Goal: Task Accomplishment & Management: Complete application form

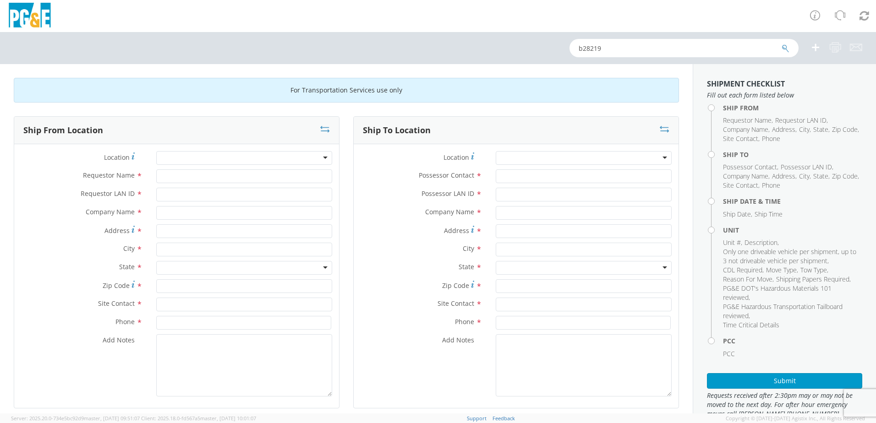
click at [191, 159] on div at bounding box center [244, 158] width 176 height 14
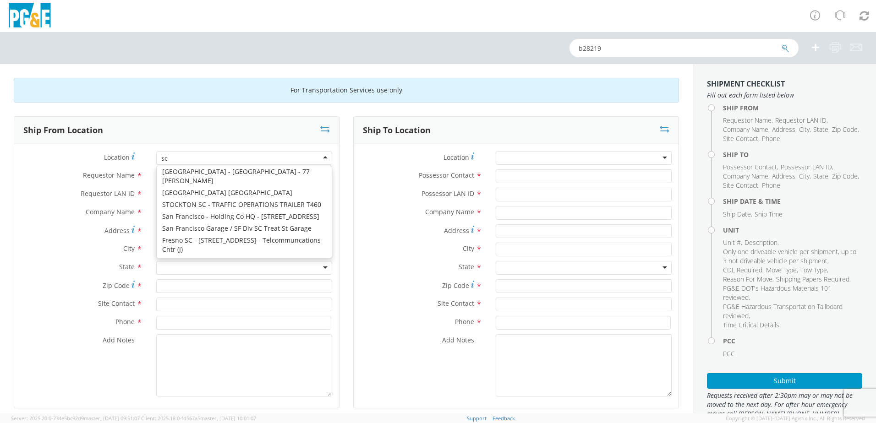
scroll to position [2, 0]
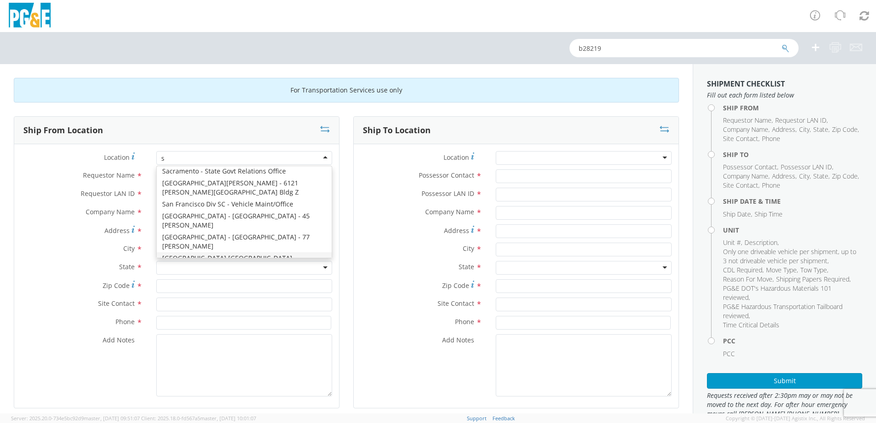
type input "st"
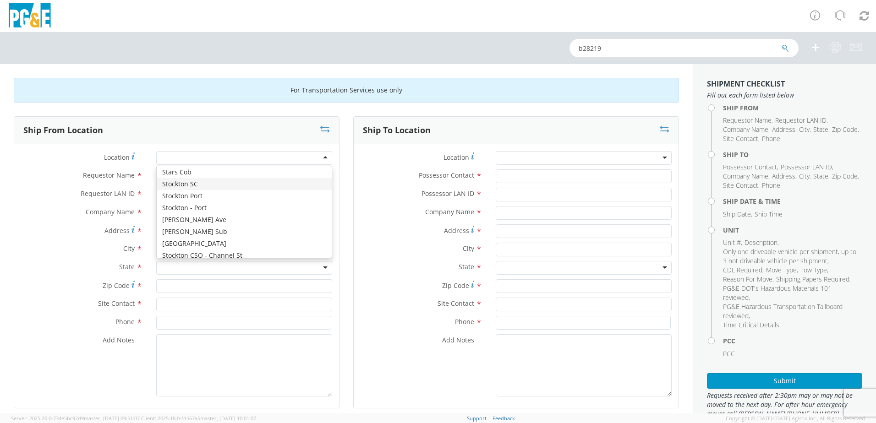
type input "PG&E"
type input "[STREET_ADDRESS]"
type input "STOCKTON"
type input "95204"
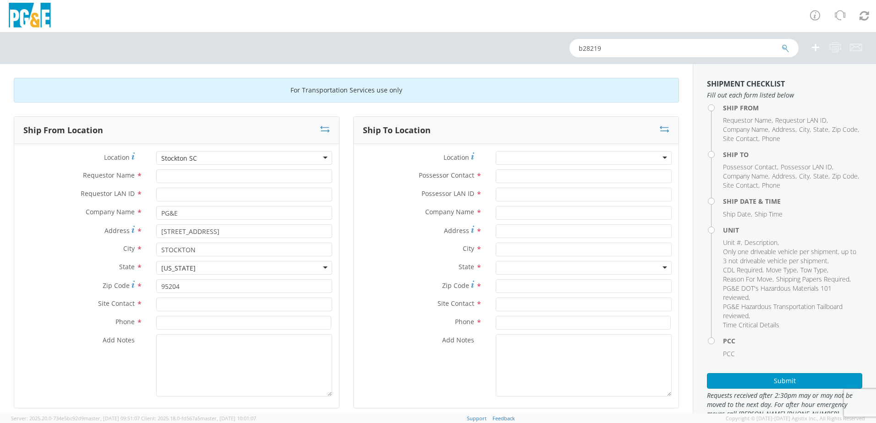
click at [244, 168] on div "Location * [GEOGRAPHIC_DATA] SC Stockton [GEOGRAPHIC_DATA] (OBSOLETE) [PERSON_N…" at bounding box center [176, 160] width 325 height 18
click at [245, 173] on input "Requestor Name *" at bounding box center [244, 176] width 176 height 14
type input "[PERSON_NAME]"
type input "r5wu"
type input "[PERSON_NAME]"
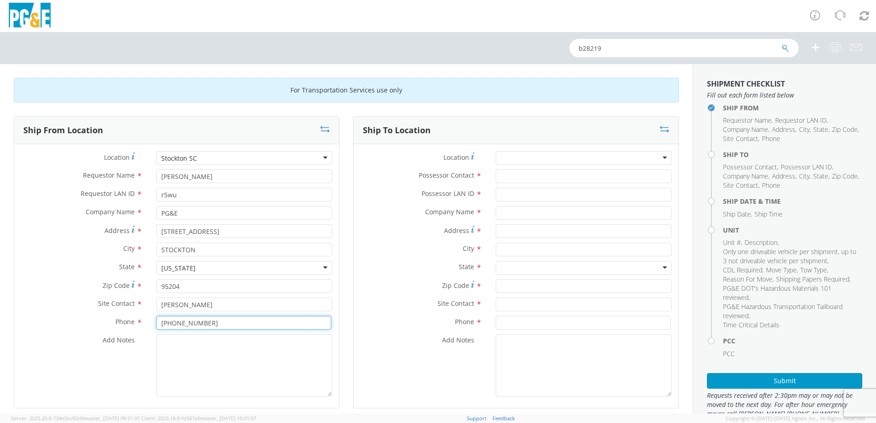
type input "[PHONE_NUMBER]"
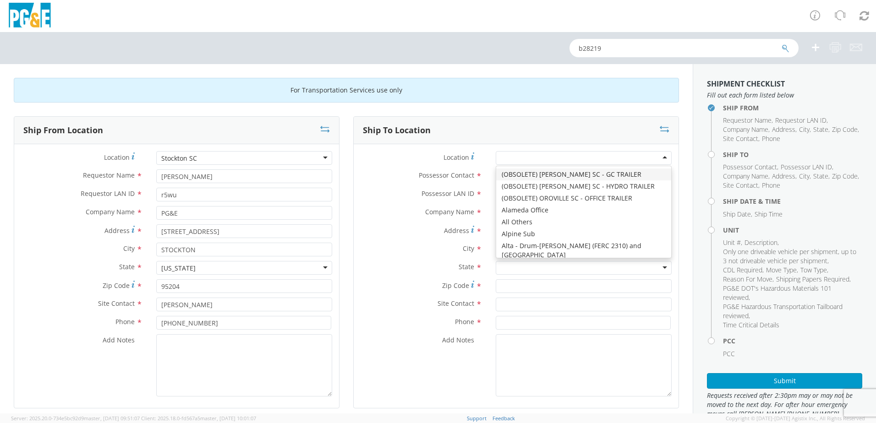
click at [517, 158] on div at bounding box center [584, 158] width 176 height 14
type input "jj"
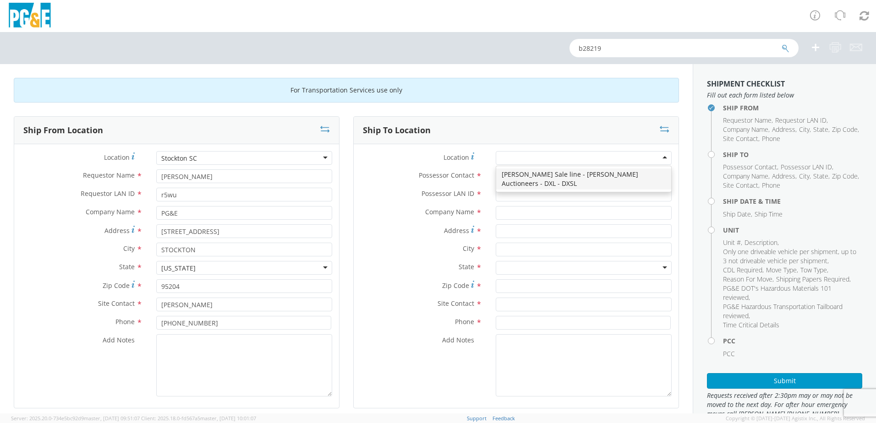
type input "PG&E"
type input "[STREET_ADDRESS][PERSON_NAME]"
type input "[PERSON_NAME]"
type input "95620"
type input "[PHONE_NUMBER]"
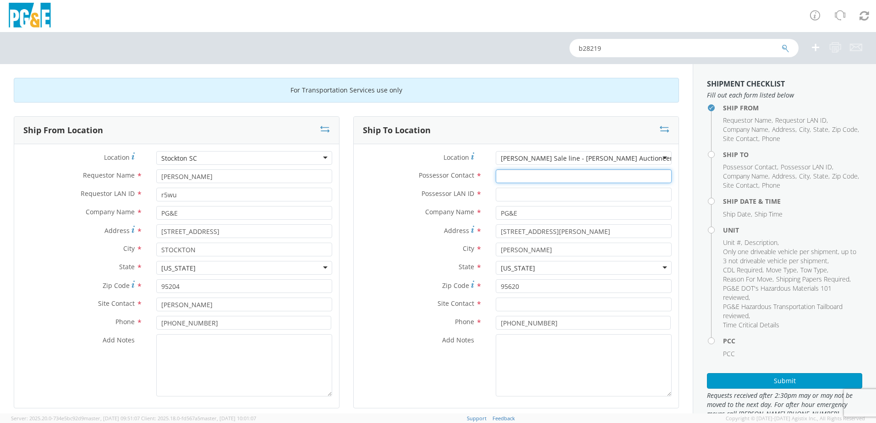
click at [535, 177] on input "Possessor Contact *" at bounding box center [584, 176] width 176 height 14
type input "[PERSON_NAME]"
type input "dqgr"
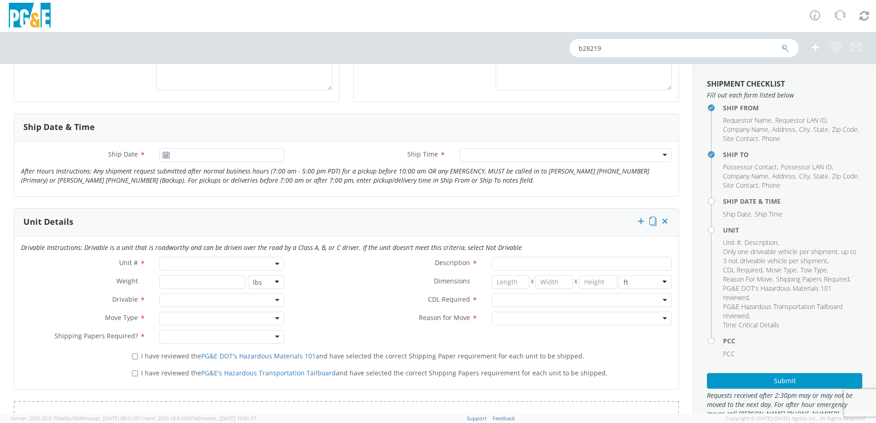
scroll to position [321, 0]
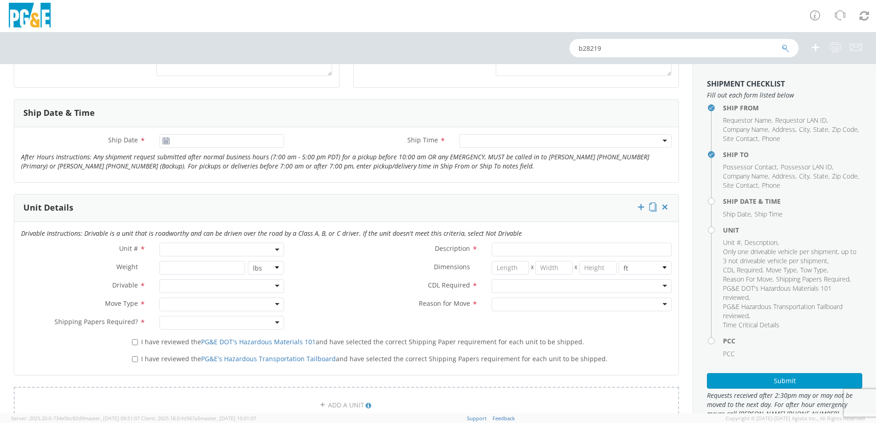
type input "[PERSON_NAME]"
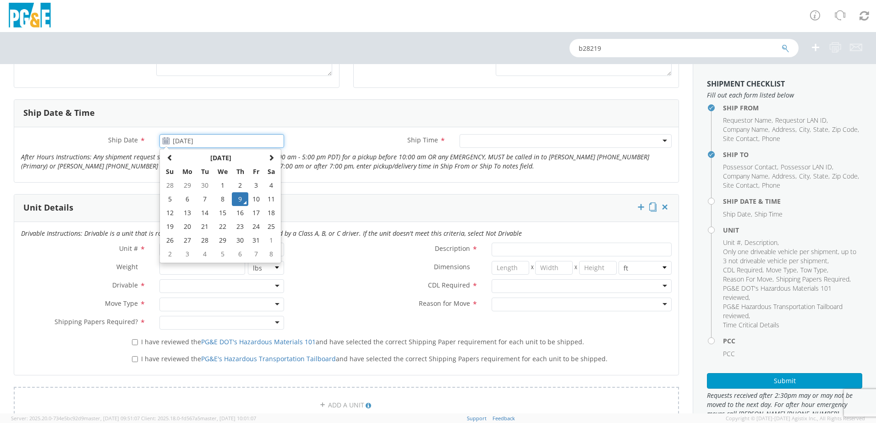
click at [197, 142] on input "[DATE]" at bounding box center [221, 141] width 125 height 14
click at [191, 215] on td "13" at bounding box center [187, 213] width 19 height 14
type input "[DATE]"
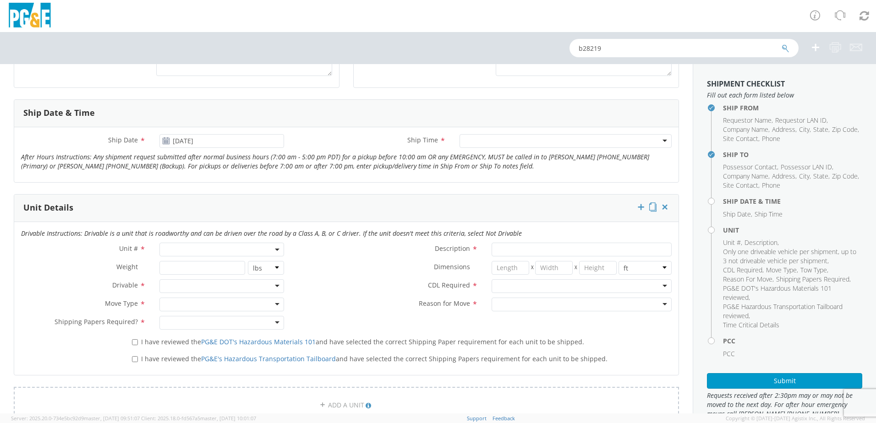
click at [496, 146] on div at bounding box center [565, 141] width 212 height 14
click at [175, 248] on span at bounding box center [221, 250] width 125 height 14
click at [217, 267] on input "search" at bounding box center [221, 265] width 119 height 14
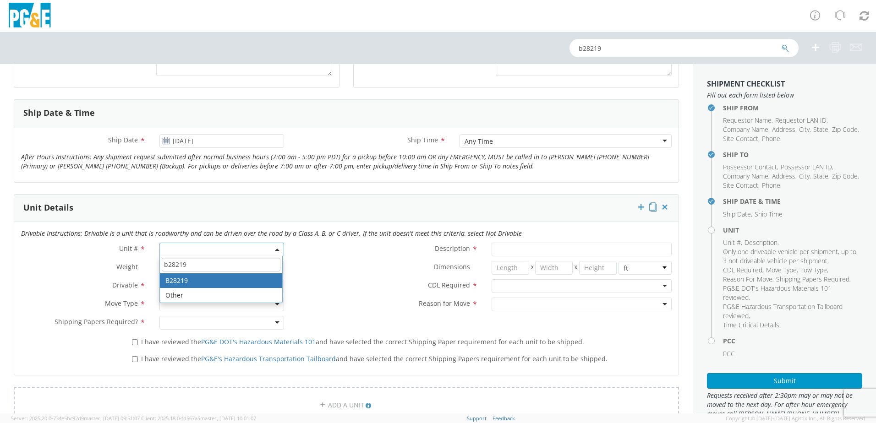
type input "b28219"
type input "TRUCK; WELDING >15000 4X2"
type input "26000"
select select "B28219"
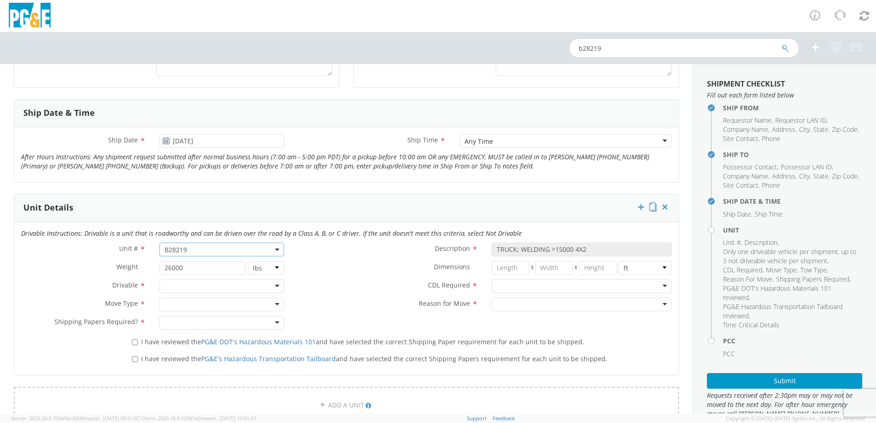
click at [184, 287] on div at bounding box center [221, 286] width 125 height 14
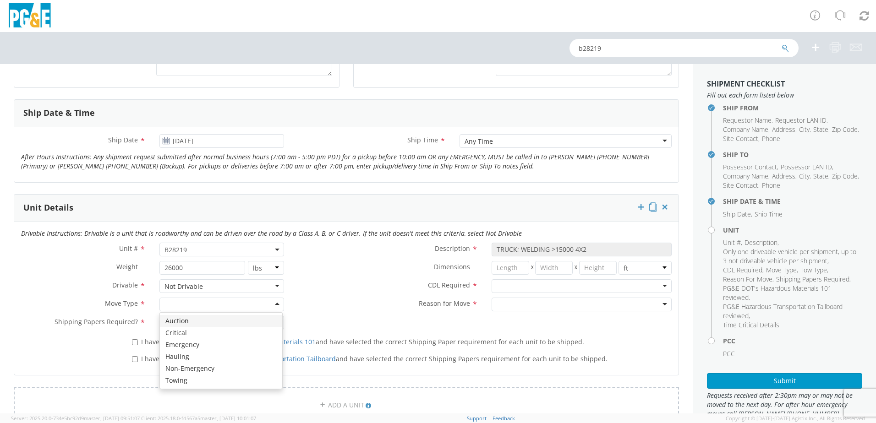
click at [206, 309] on div at bounding box center [221, 305] width 125 height 14
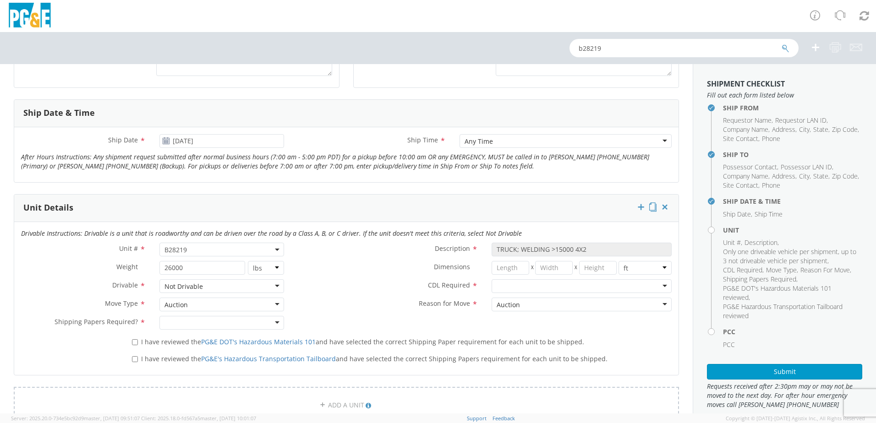
click at [207, 319] on div at bounding box center [221, 323] width 125 height 14
click at [133, 341] on input "I have reviewed the PG&E DOT's Hazardous Materials 101 and have selected the co…" at bounding box center [135, 342] width 6 height 6
checkbox input "true"
click at [134, 355] on label "I have reviewed the PG&E's Hazardous Transportation Tailboard and have selected…" at bounding box center [370, 358] width 477 height 11
click at [134, 356] on input "I have reviewed the PG&E's Hazardous Transportation Tailboard and have selected…" at bounding box center [135, 359] width 6 height 6
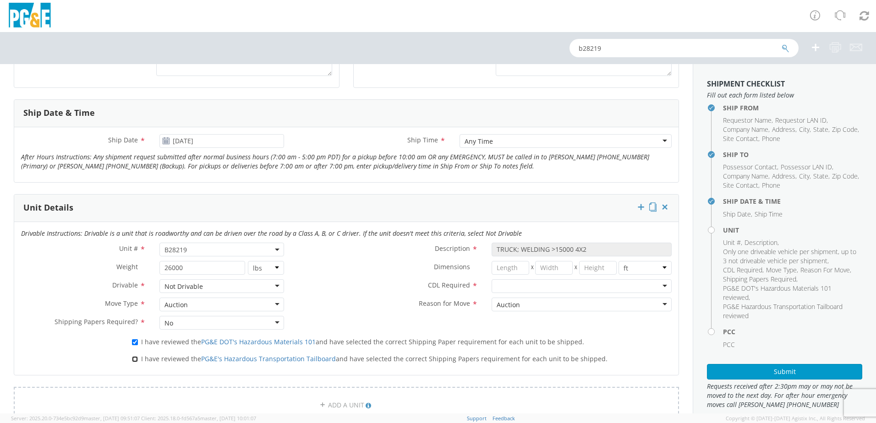
checkbox input "true"
click at [512, 286] on div at bounding box center [581, 286] width 180 height 14
click at [275, 287] on div "Not Drivable" at bounding box center [221, 286] width 125 height 14
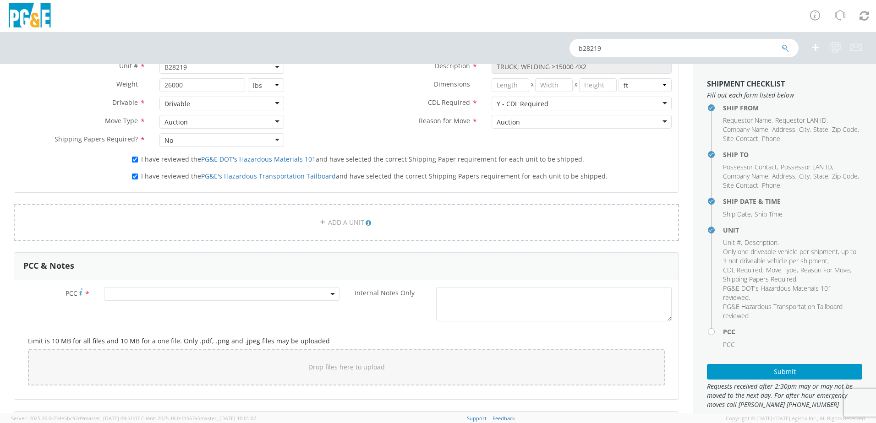
scroll to position [504, 0]
click at [180, 297] on span at bounding box center [221, 294] width 235 height 14
drag, startPoint x: 186, startPoint y: 289, endPoint x: 185, endPoint y: 299, distance: 10.2
click at [186, 291] on span at bounding box center [221, 294] width 235 height 14
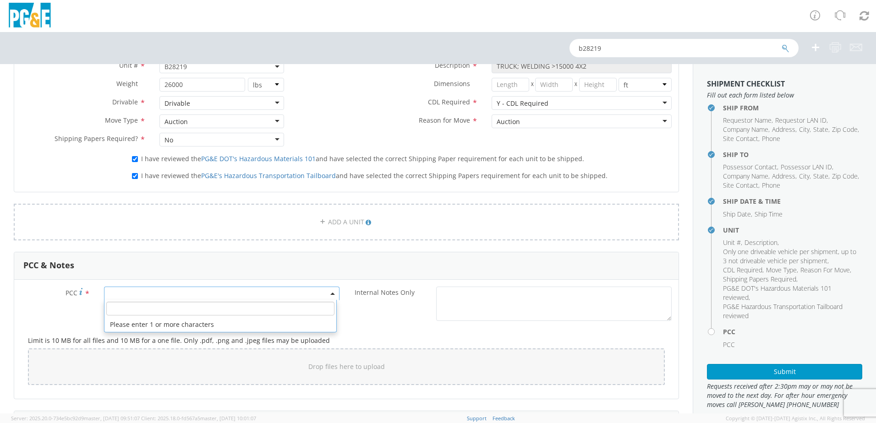
click at [184, 304] on input "number" at bounding box center [220, 309] width 228 height 14
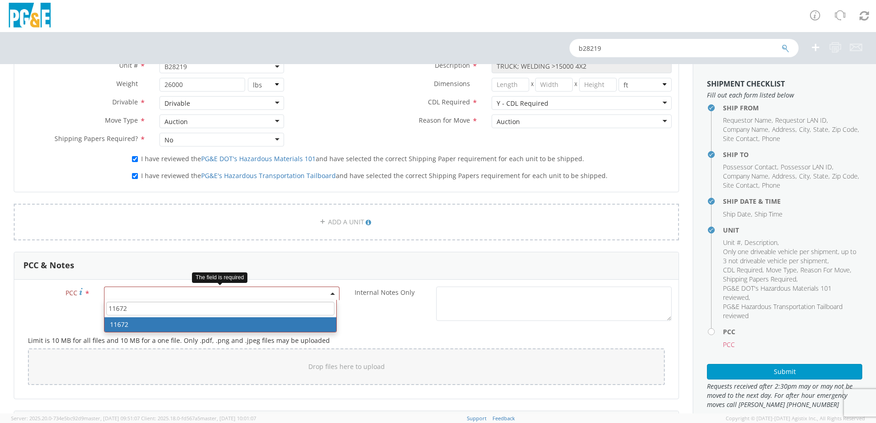
type input "11672"
select select "11672"
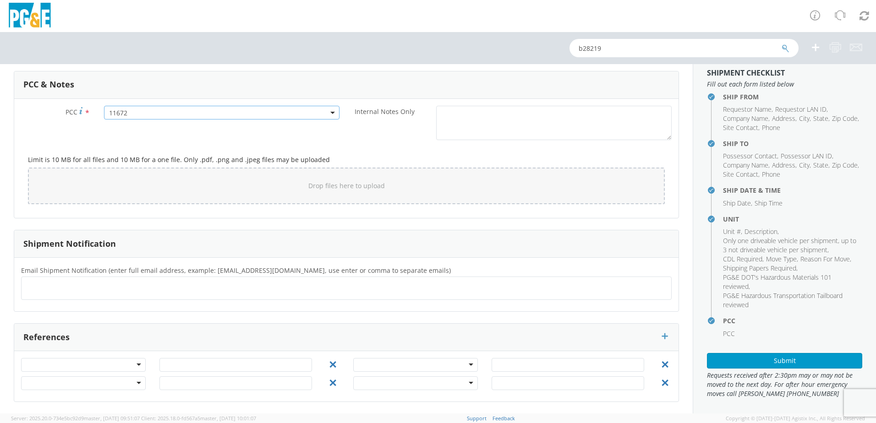
scroll to position [14, 0]
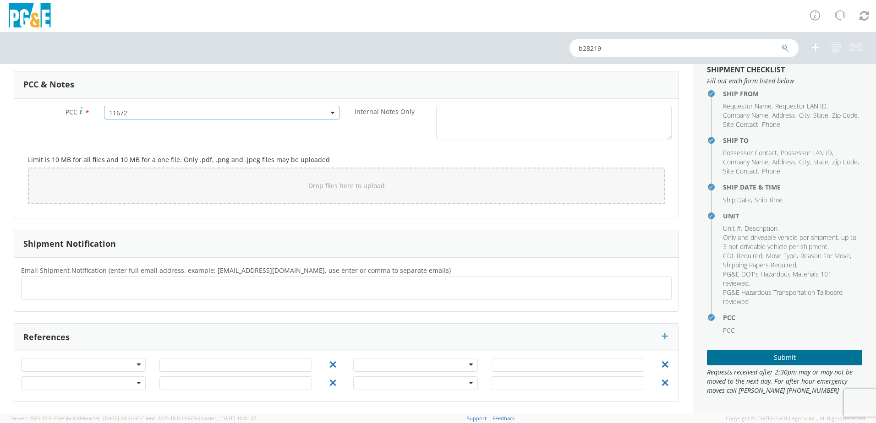
click at [782, 356] on button "Submit" at bounding box center [784, 358] width 155 height 16
